Goal: Transaction & Acquisition: Purchase product/service

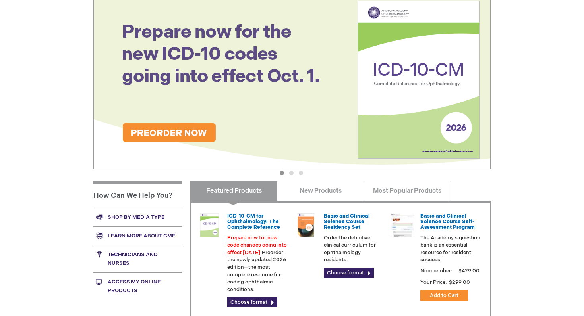
scroll to position [108, 0]
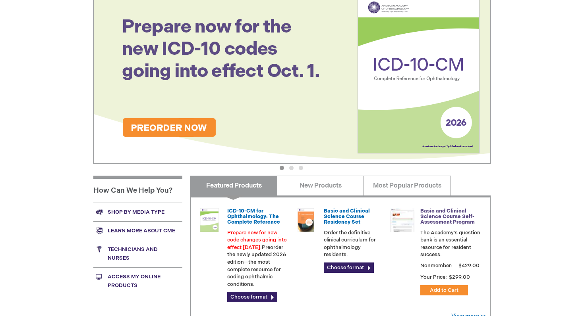
click at [445, 220] on link "Basic and Clinical Science Course Self-Assessment Program" at bounding box center [447, 217] width 54 height 18
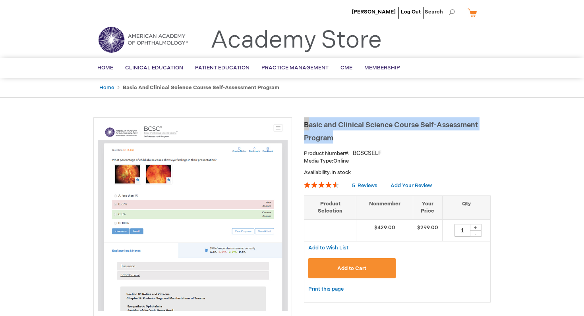
drag, startPoint x: 334, startPoint y: 140, endPoint x: 305, endPoint y: 125, distance: 32.5
click at [305, 125] on h1 "Basic and Clinical Science Course Self-Assessment Program" at bounding box center [397, 131] width 187 height 26
copy span "Basic and Clinical Science Course Self-Assessment Program"
